Goal: Task Accomplishment & Management: Complete application form

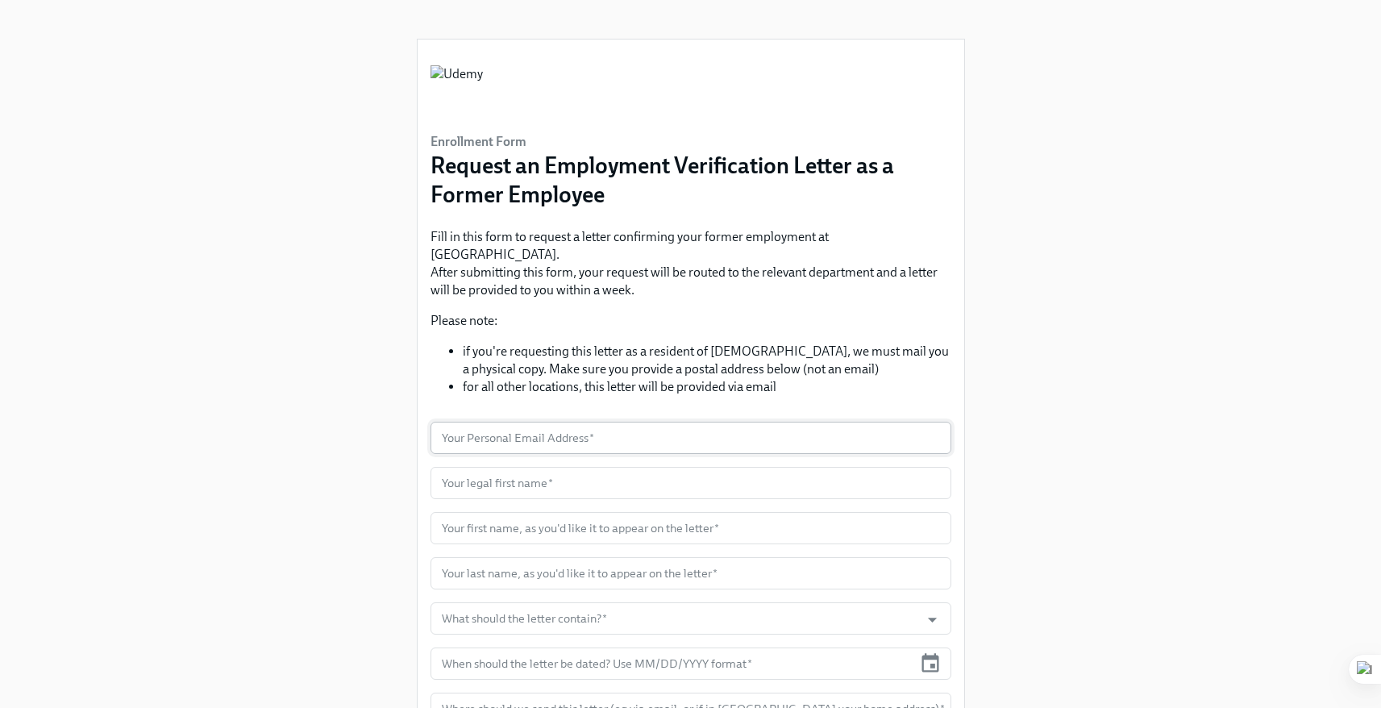
click at [560, 422] on input "text" at bounding box center [691, 438] width 521 height 32
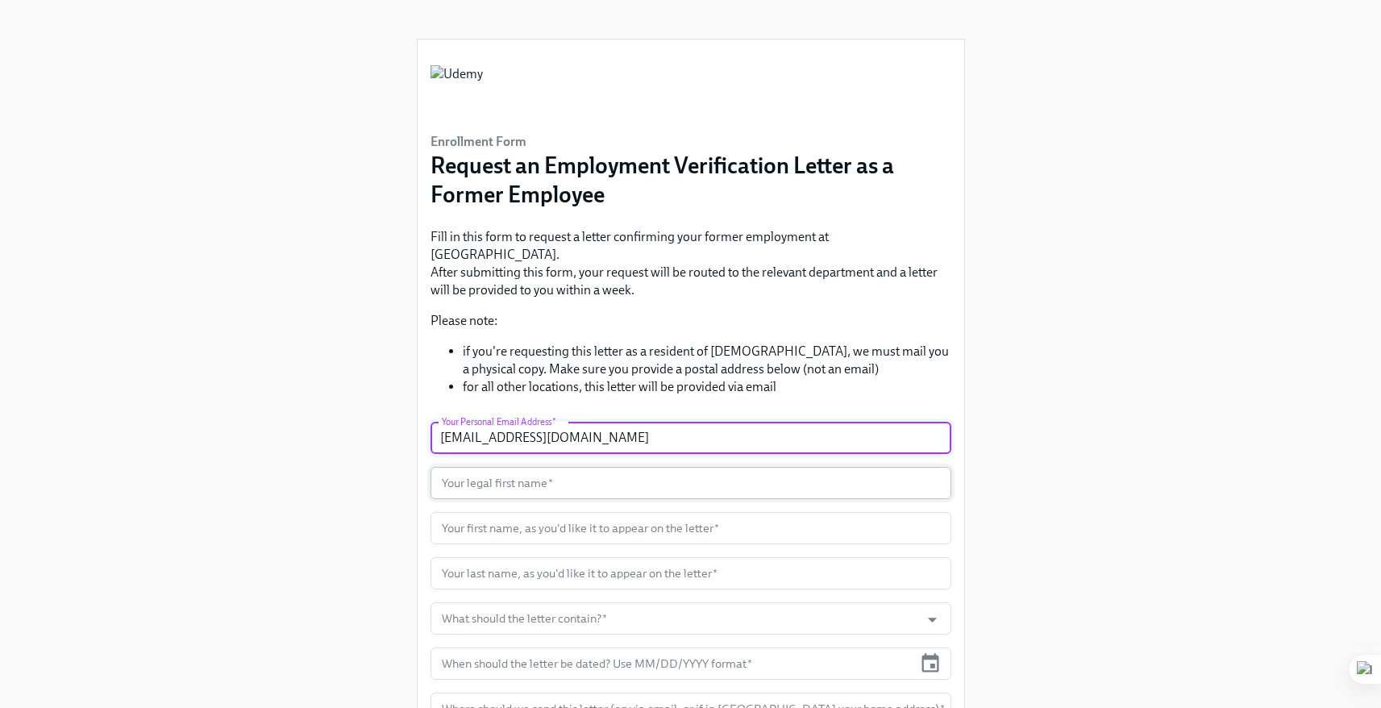
type input "[EMAIL_ADDRESS][DOMAIN_NAME]"
click at [558, 467] on input "text" at bounding box center [691, 483] width 521 height 32
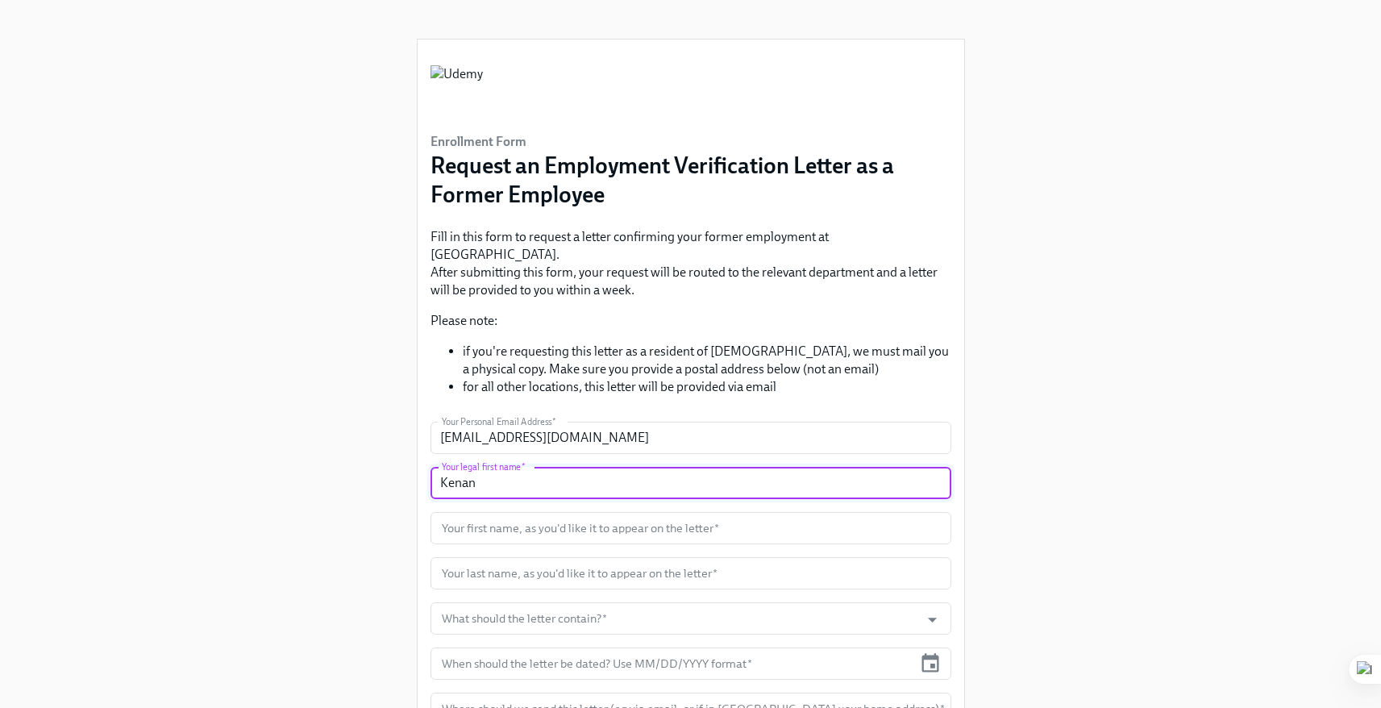
type input "Kenan"
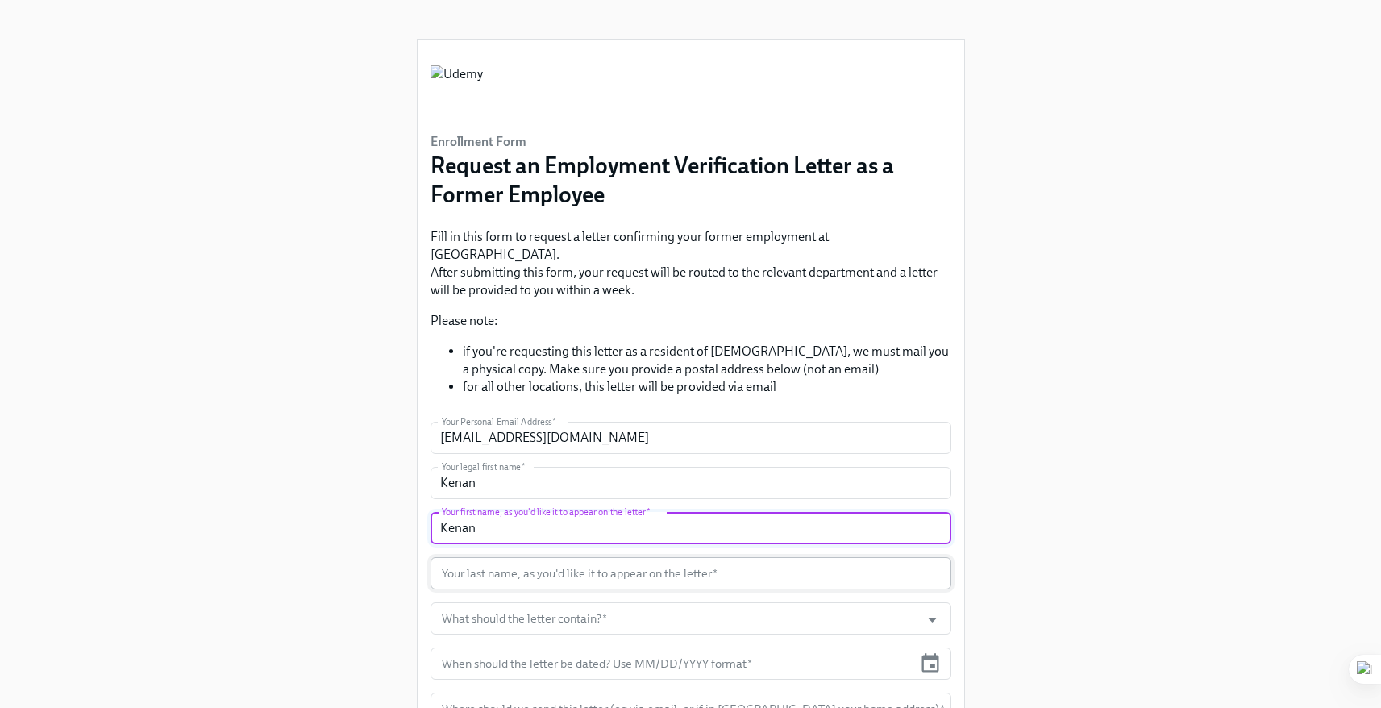
type input "Kenan"
click at [481, 557] on input "text" at bounding box center [691, 573] width 521 height 32
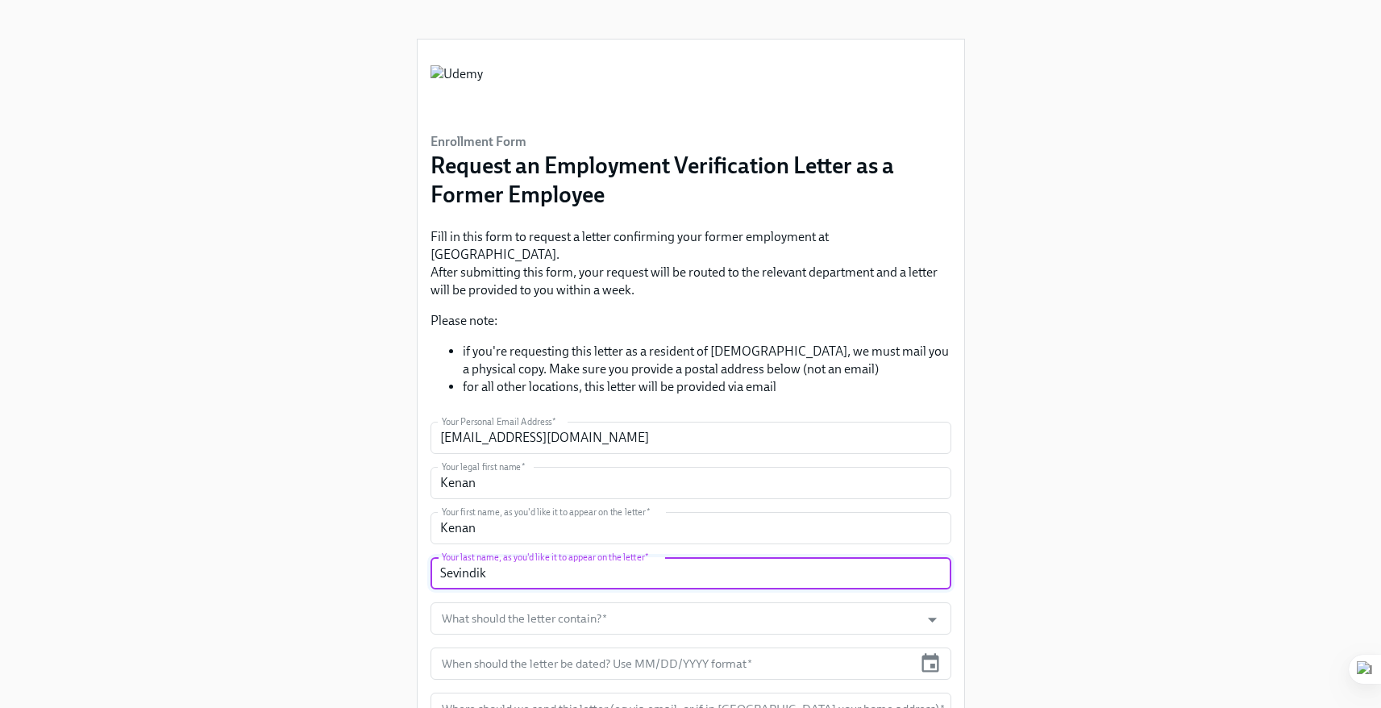
type input "Sevindik"
click at [333, 530] on div "Enrollment Form Request an Employment Verification Letter as a Former Employee …" at bounding box center [691, 398] width 1304 height 797
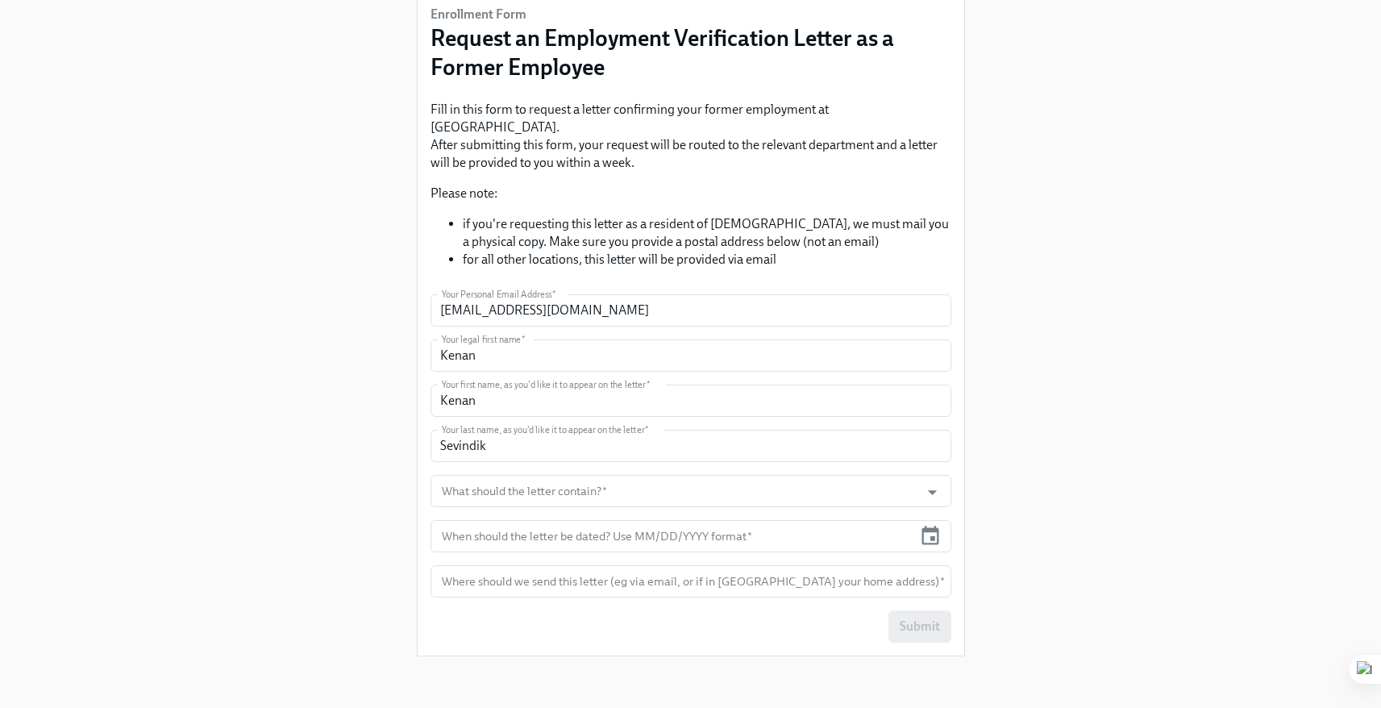
scroll to position [158, 0]
click at [579, 475] on input "What should the letter contain?   *" at bounding box center [676, 491] width 474 height 32
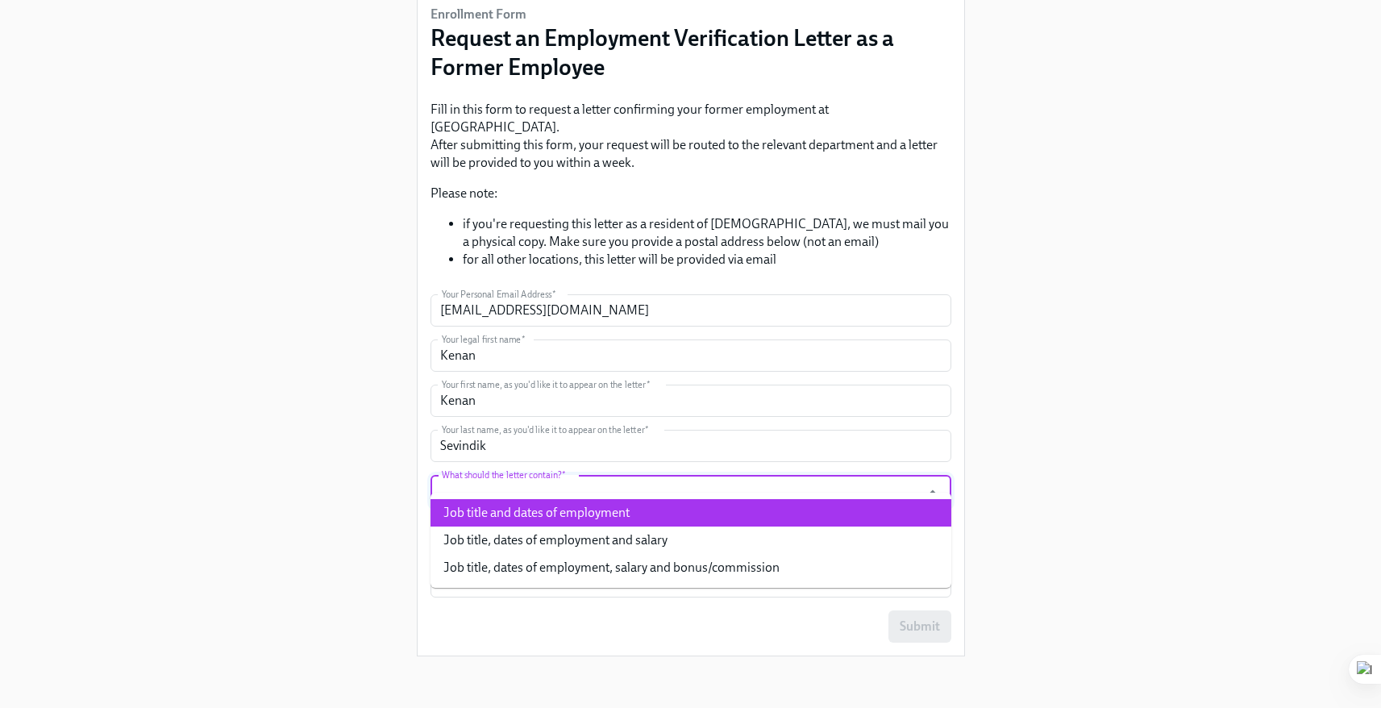
click at [599, 499] on li "Job title and dates of employment" at bounding box center [691, 512] width 521 height 27
type input "Job title and dates of employment"
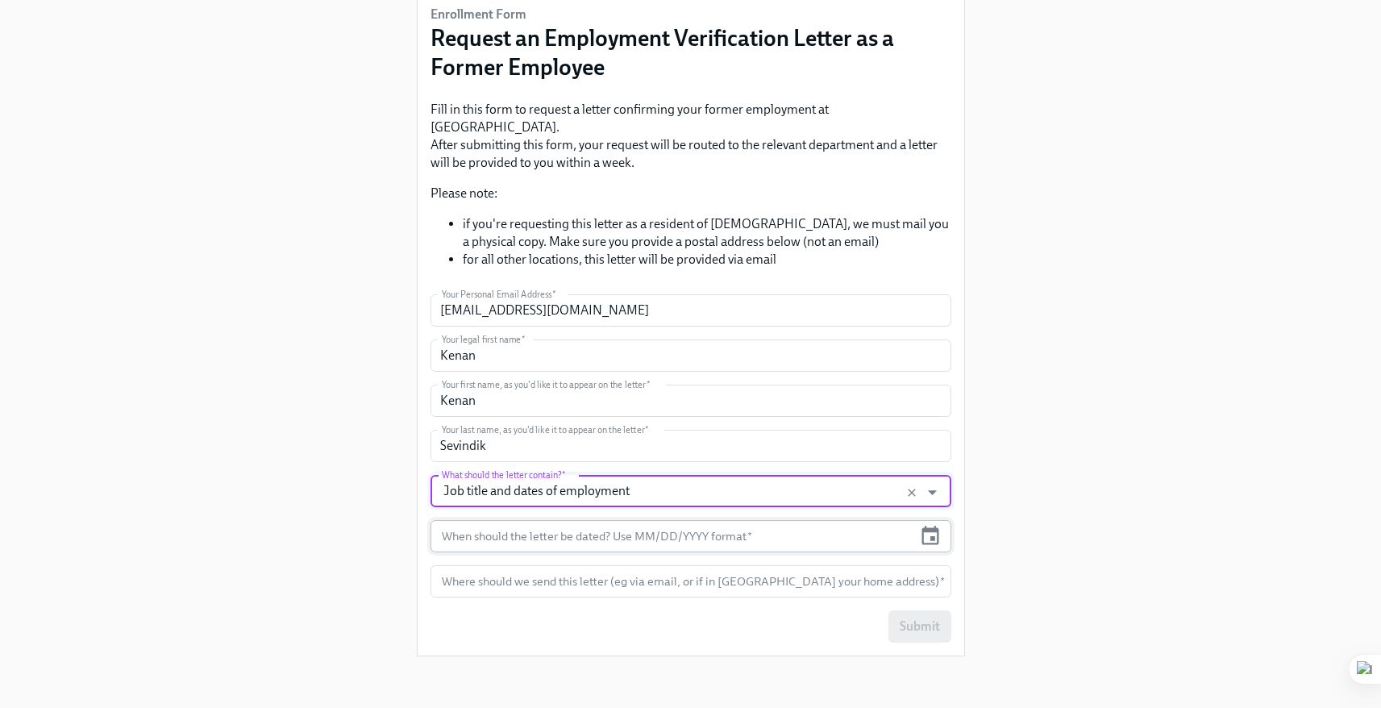
click at [565, 520] on input "text" at bounding box center [672, 536] width 483 height 32
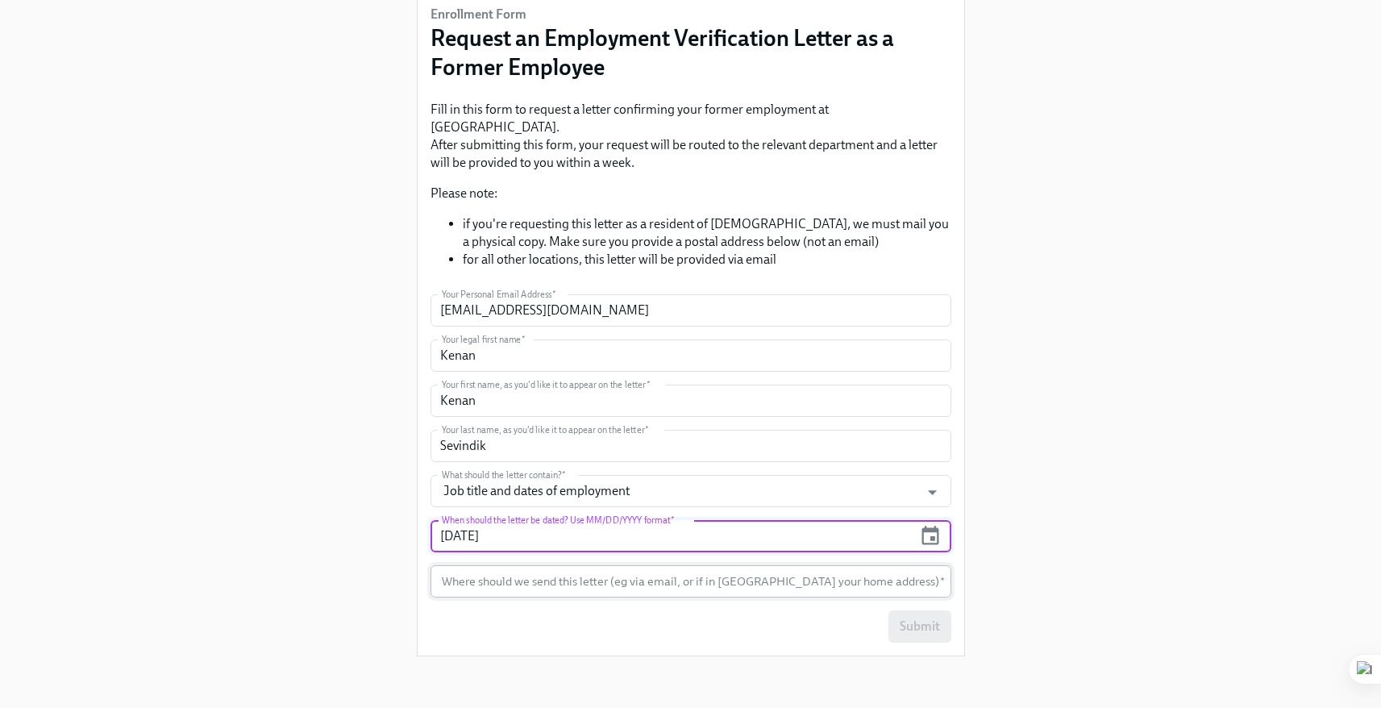
type input "[DATE]"
click at [578, 535] on form "Your Personal Email Address   * [EMAIL_ADDRESS][DOMAIN_NAME] Your Personal Emai…" at bounding box center [691, 468] width 521 height 348
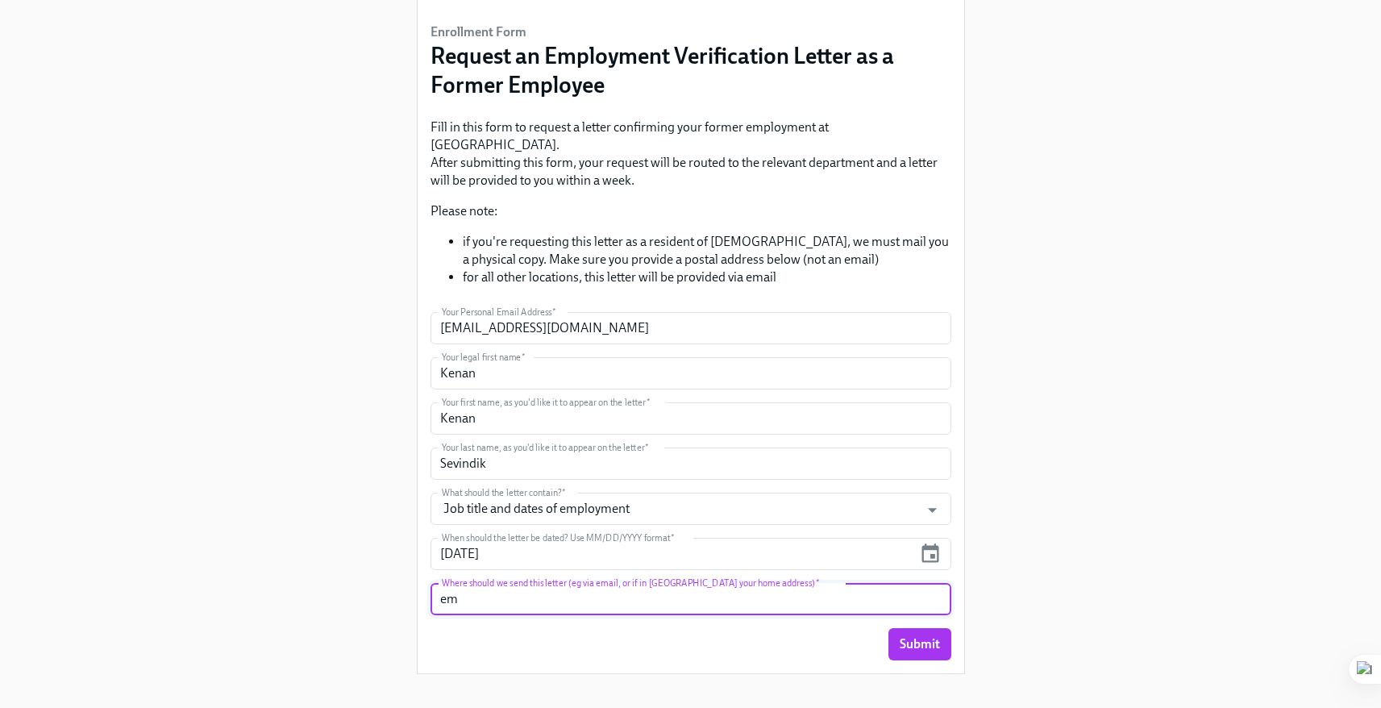
type input "e"
type input "you can send it via email"
click at [926, 636] on span "Submit" at bounding box center [920, 644] width 40 height 16
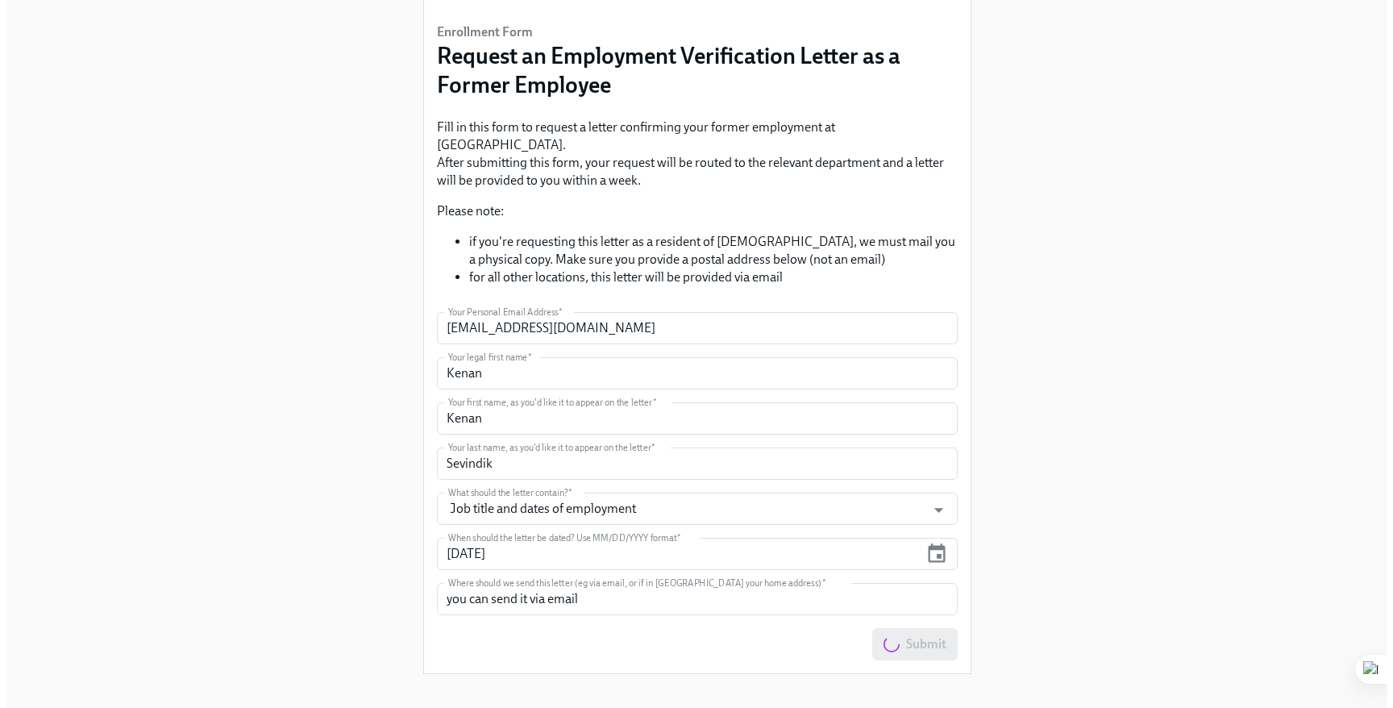
scroll to position [0, 0]
